Goal: Information Seeking & Learning: Learn about a topic

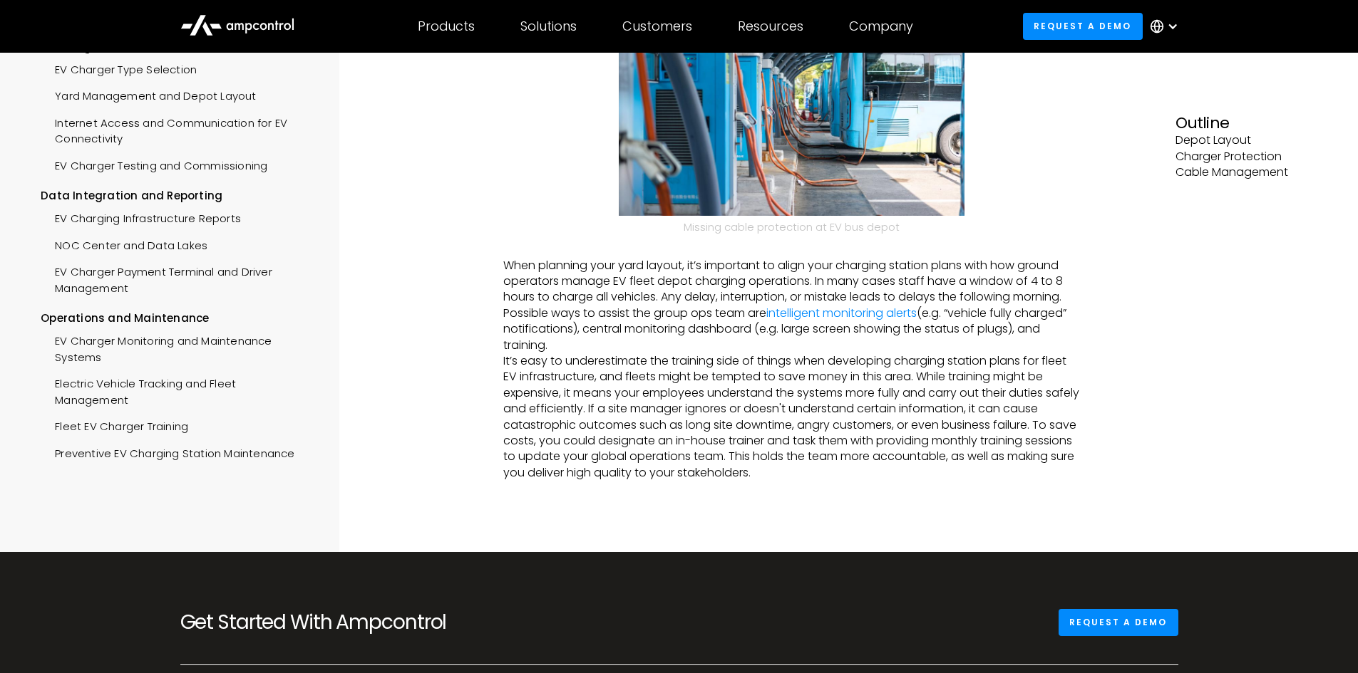
scroll to position [926, 0]
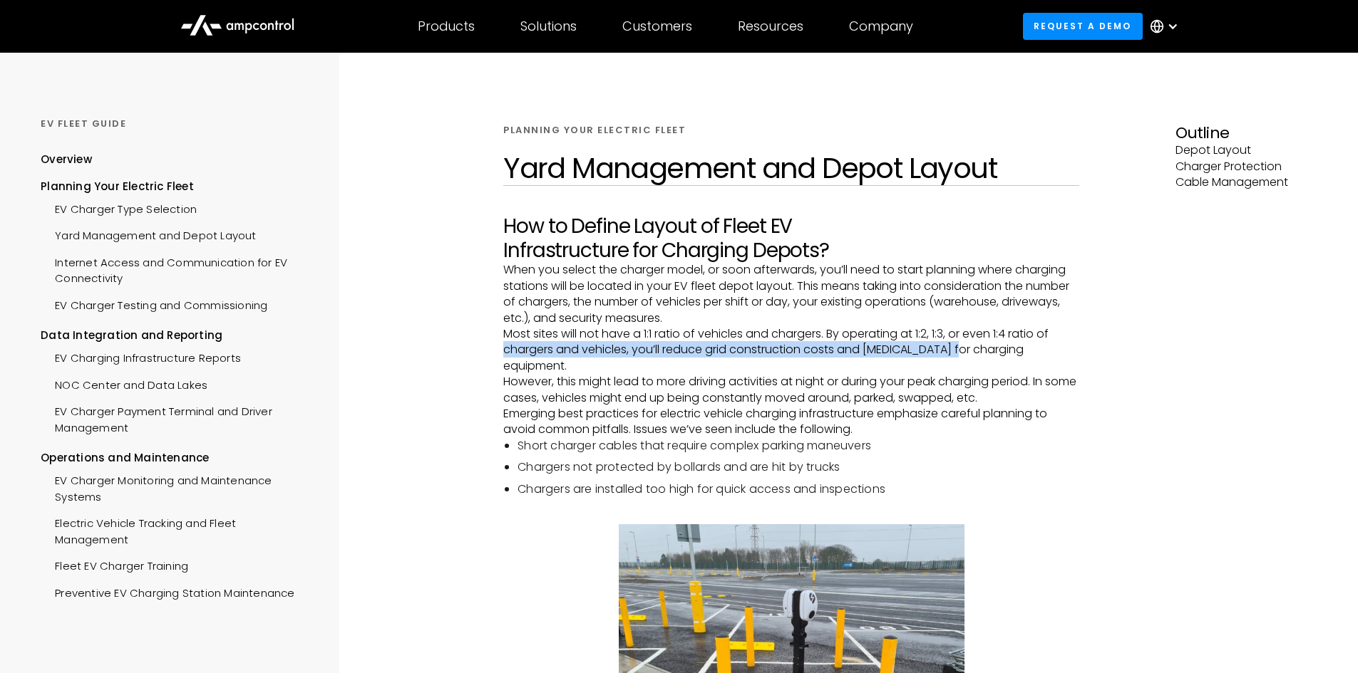
drag, startPoint x: 480, startPoint y: 355, endPoint x: 959, endPoint y: 350, distance: 478.9
click at [1005, 389] on p "However, this might lead to more driving activities at night or during your pea…" at bounding box center [791, 390] width 576 height 32
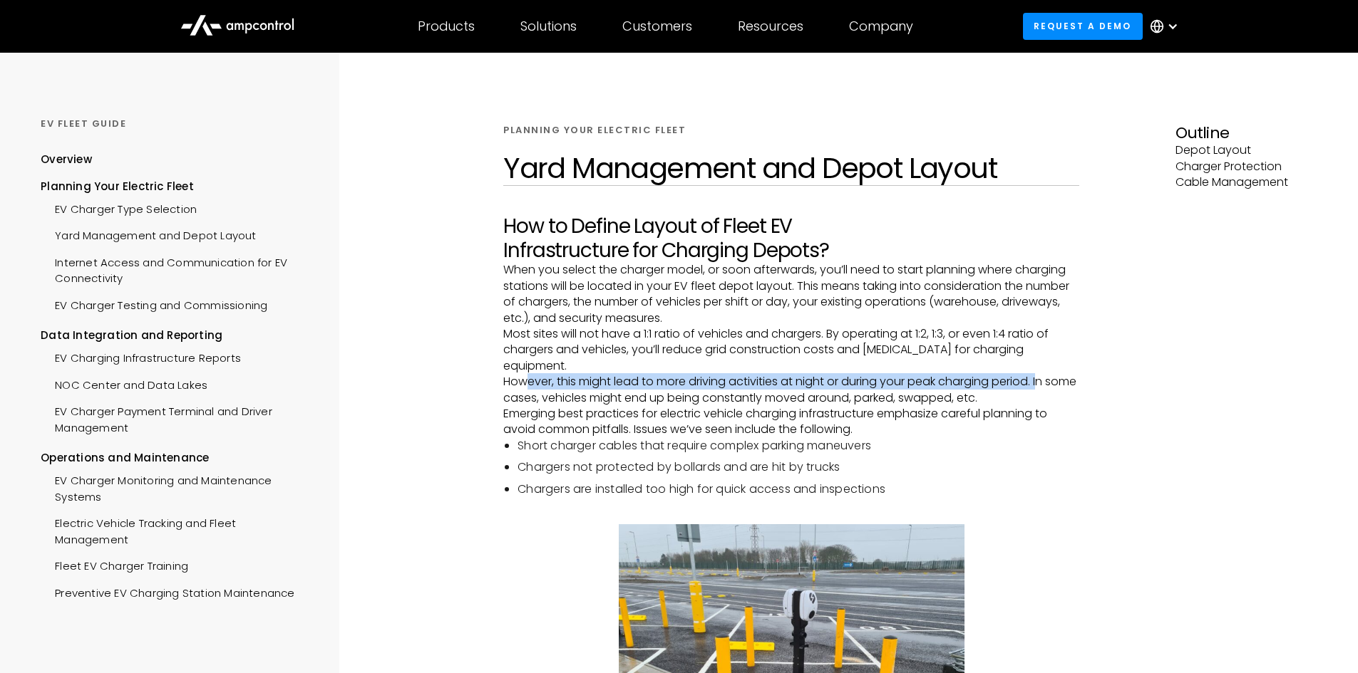
drag, startPoint x: 523, startPoint y: 364, endPoint x: 1048, endPoint y: 371, distance: 524.6
click at [1048, 374] on p "However, this might lead to more driving activities at night or during your pea…" at bounding box center [791, 390] width 576 height 32
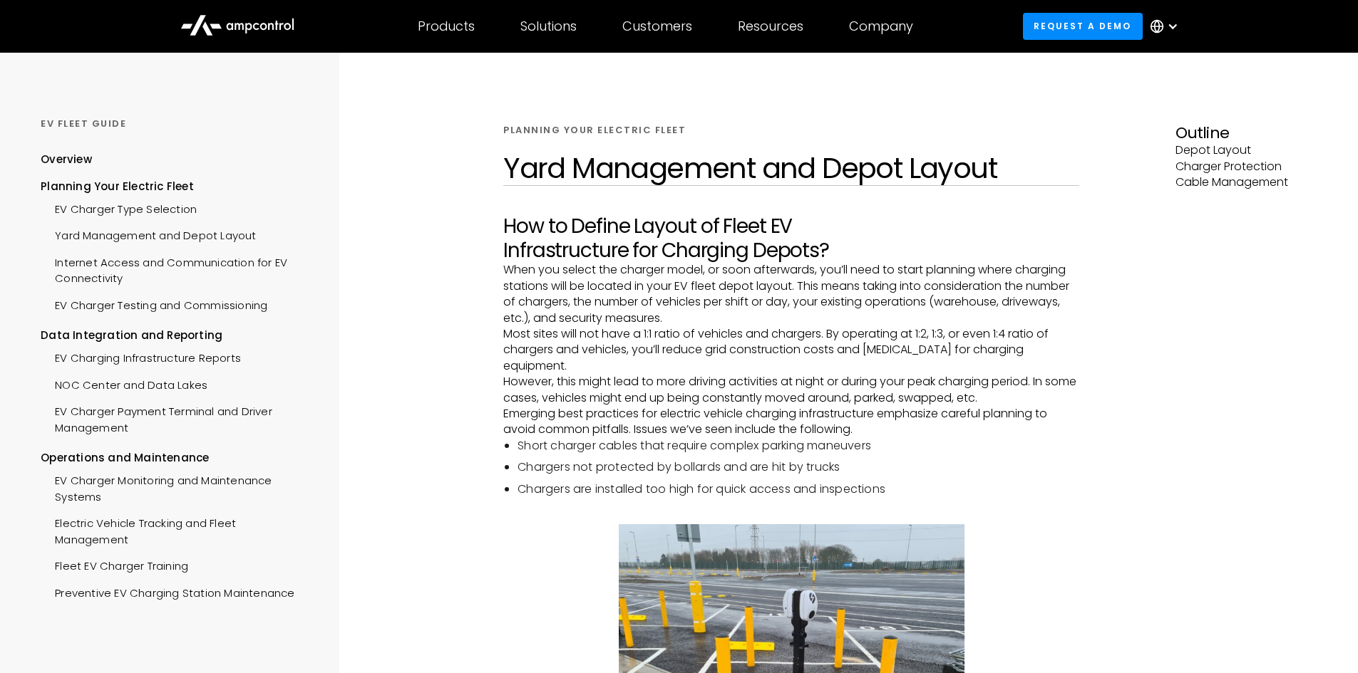
click at [820, 408] on p "Emerging best practices for electric vehicle charging infrastructure emphasize …" at bounding box center [791, 422] width 576 height 32
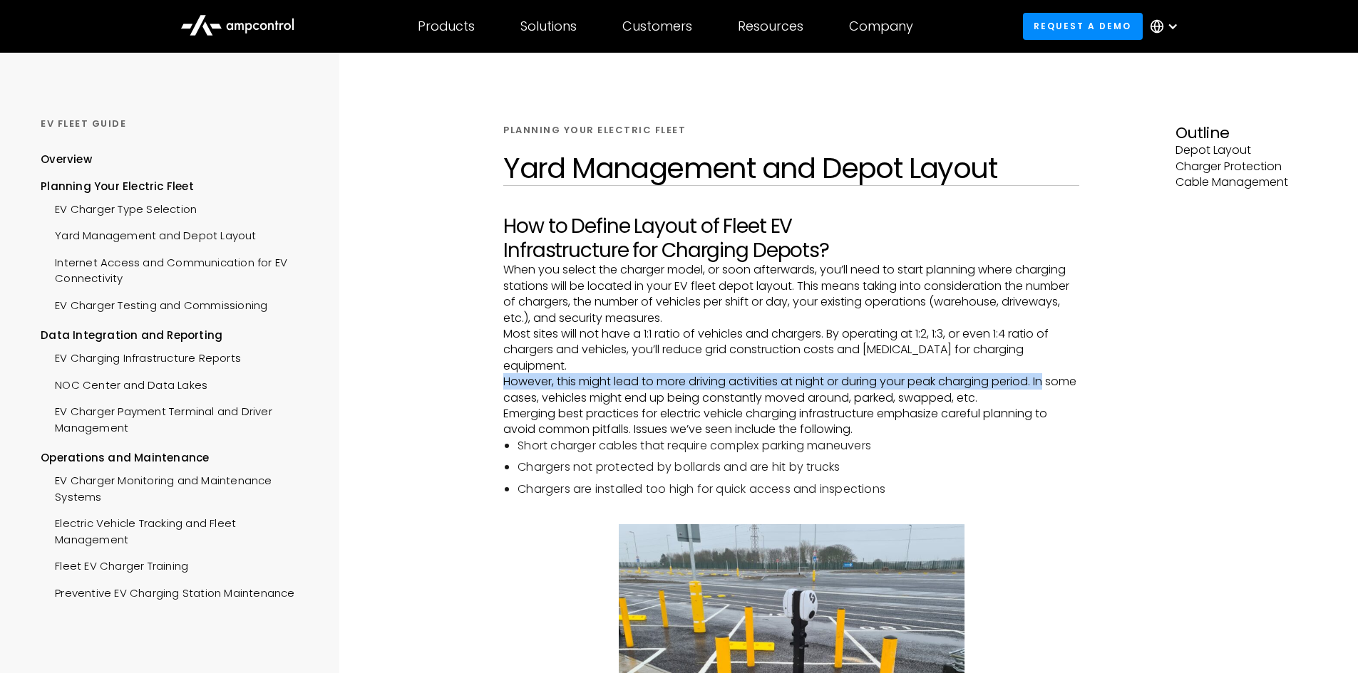
drag, startPoint x: 493, startPoint y: 363, endPoint x: 1106, endPoint y: 364, distance: 612.9
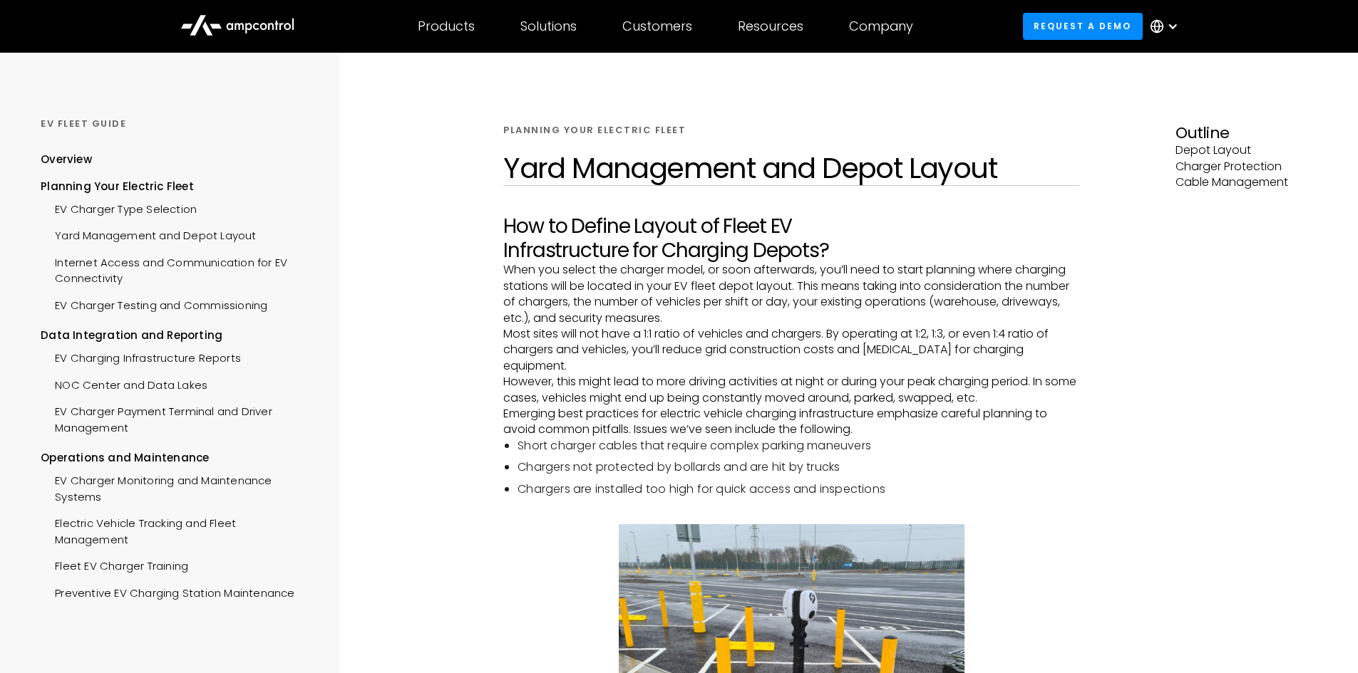
click at [862, 414] on p "Emerging best practices for electric vehicle charging infrastructure emphasize …" at bounding box center [791, 422] width 576 height 32
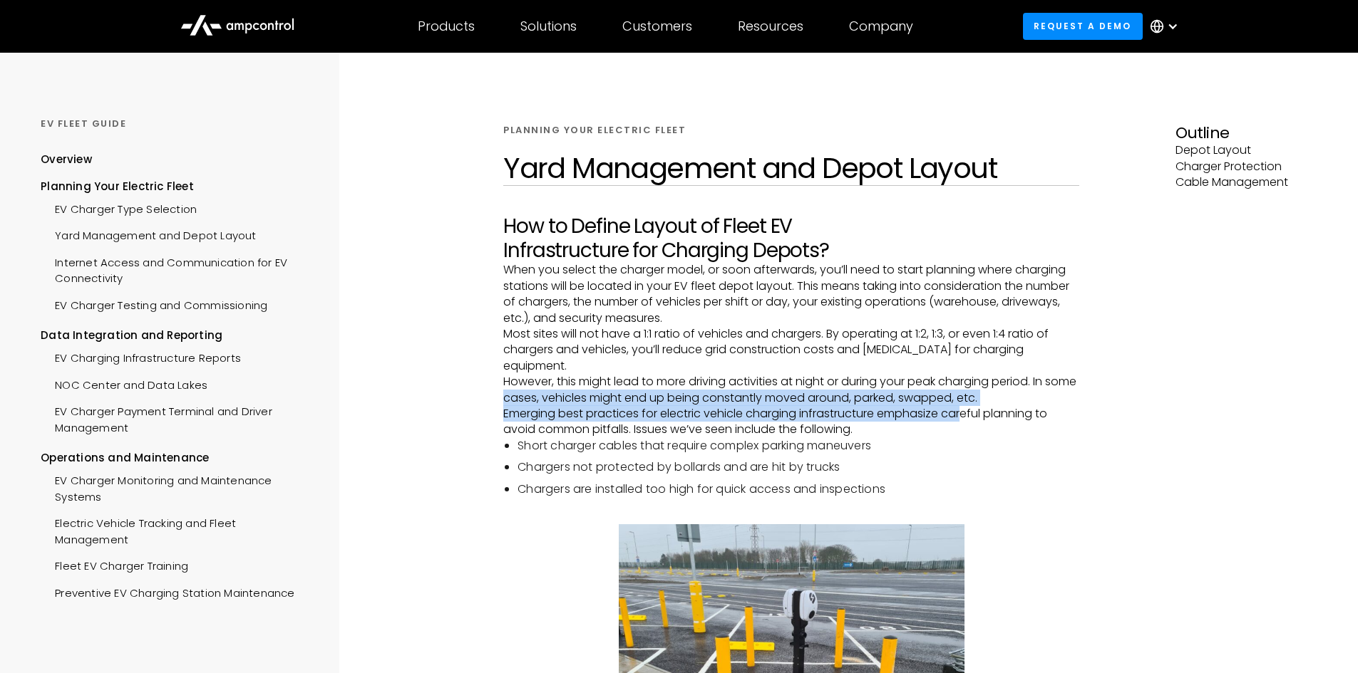
drag, startPoint x: 541, startPoint y: 381, endPoint x: 966, endPoint y: 405, distance: 425.4
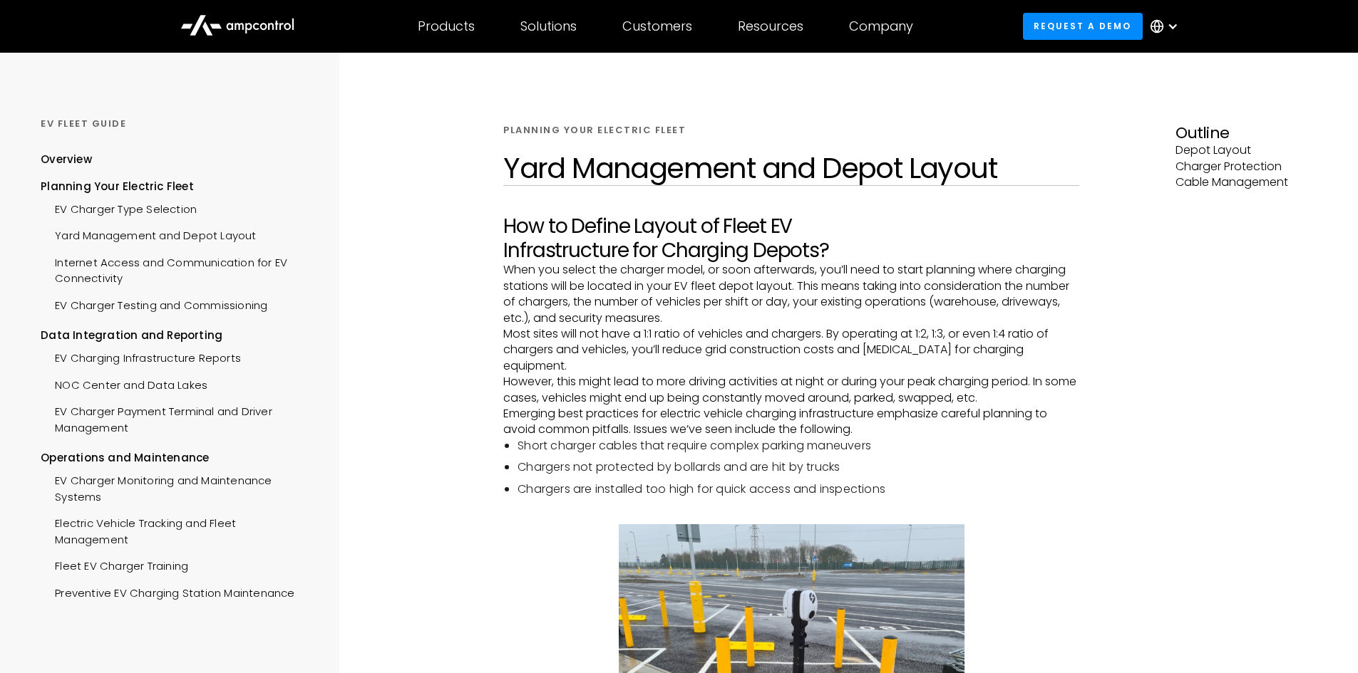
click at [903, 415] on p "Emerging best practices for electric vehicle charging infrastructure emphasize …" at bounding box center [791, 422] width 576 height 32
click at [709, 329] on p "Most sites will not have a 1:1 ratio of vehicles and chargers. By operating at …" at bounding box center [791, 350] width 576 height 48
drag, startPoint x: 597, startPoint y: 337, endPoint x: 933, endPoint y: 338, distance: 335.7
click at [933, 338] on p "Most sites will not have a 1:1 ratio of vehicles and chargers. By operating at …" at bounding box center [791, 350] width 576 height 48
click at [589, 414] on p "Emerging best practices for electric vehicle charging infrastructure emphasize …" at bounding box center [791, 422] width 576 height 32
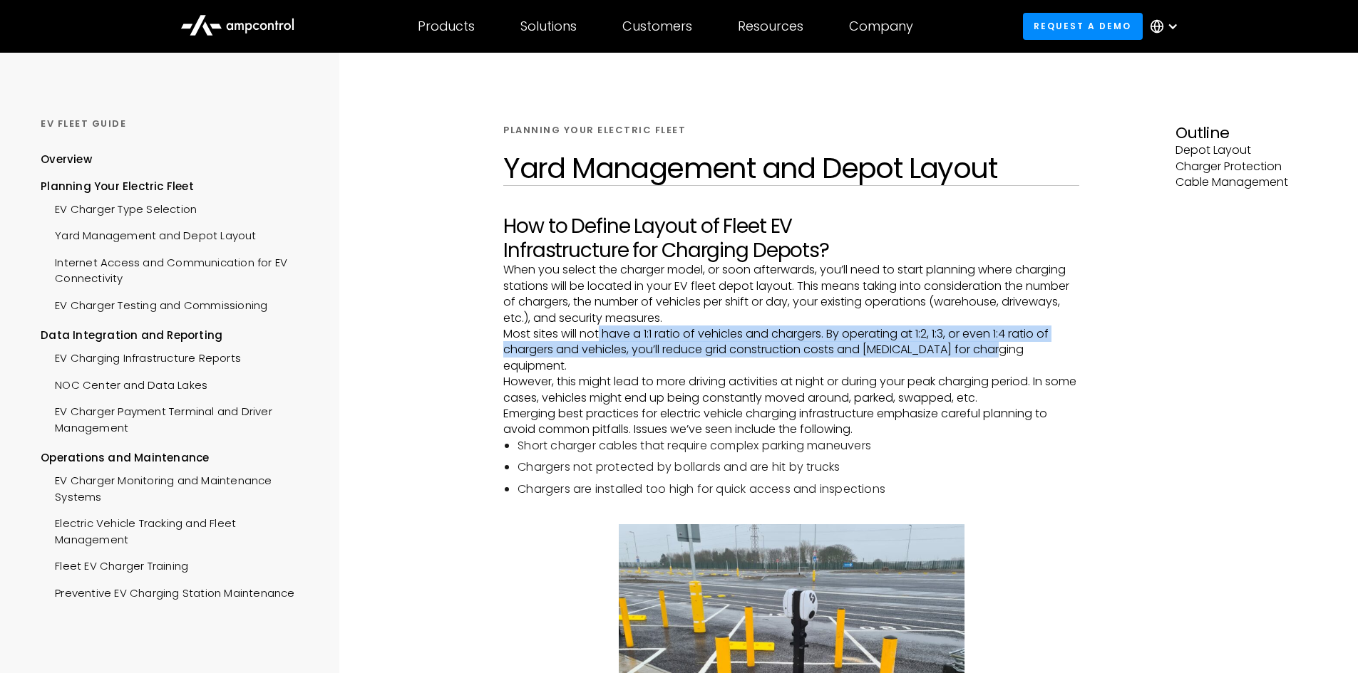
drag, startPoint x: 601, startPoint y: 328, endPoint x: 1004, endPoint y: 353, distance: 404.2
click at [1004, 353] on p "Most sites will not have a 1:1 ratio of vehicles and chargers. By operating at …" at bounding box center [791, 350] width 576 height 48
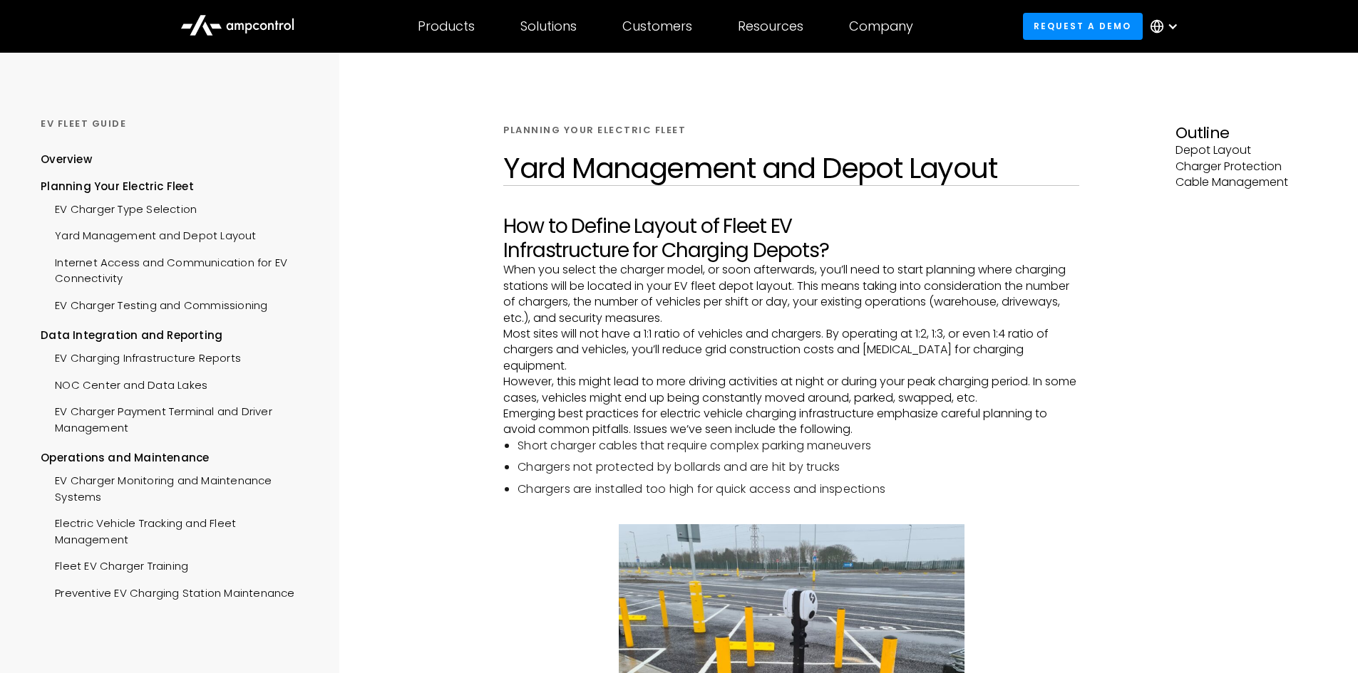
click at [867, 408] on p "Emerging best practices for electric vehicle charging infrastructure emphasize …" at bounding box center [791, 422] width 576 height 32
drag, startPoint x: 694, startPoint y: 370, endPoint x: 1044, endPoint y: 371, distance: 349.9
click at [1044, 374] on p "However, this might lead to more driving activities at night or during your pea…" at bounding box center [791, 390] width 576 height 32
click at [890, 418] on p "Emerging best practices for electric vehicle charging infrastructure emphasize …" at bounding box center [791, 422] width 576 height 32
click at [715, 408] on p "Emerging best practices for electric vehicle charging infrastructure emphasize …" at bounding box center [791, 422] width 576 height 32
